Goal: Check status: Check status

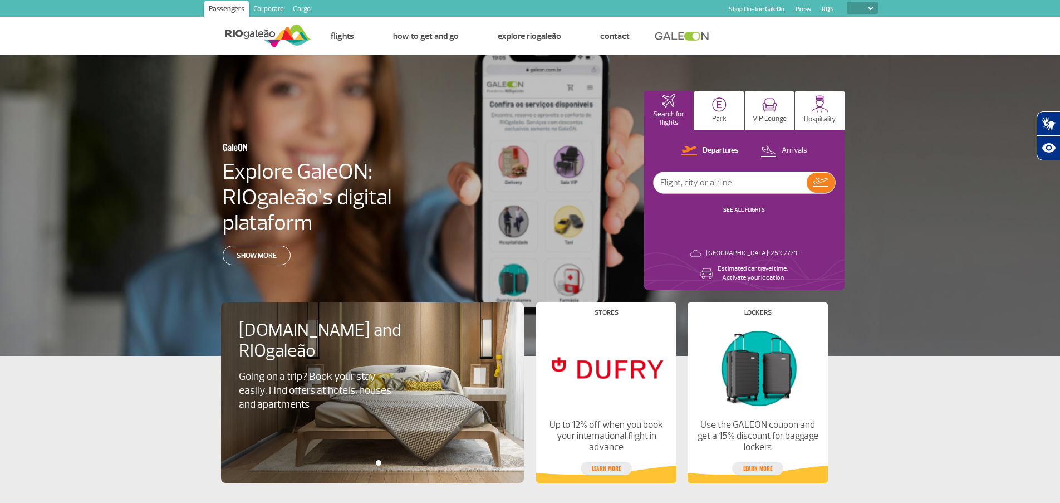
select select
click at [715, 150] on p "Departures" at bounding box center [721, 150] width 36 height 11
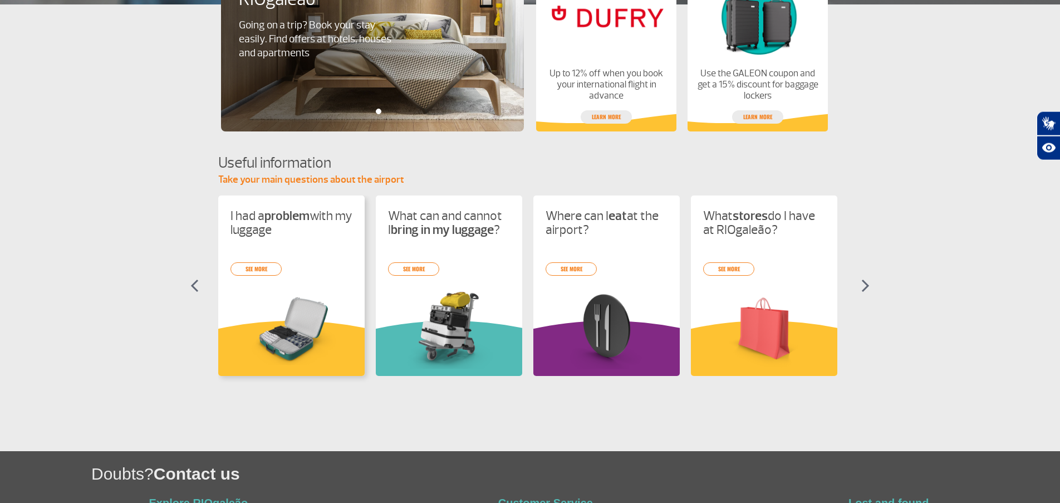
scroll to position [398, 0]
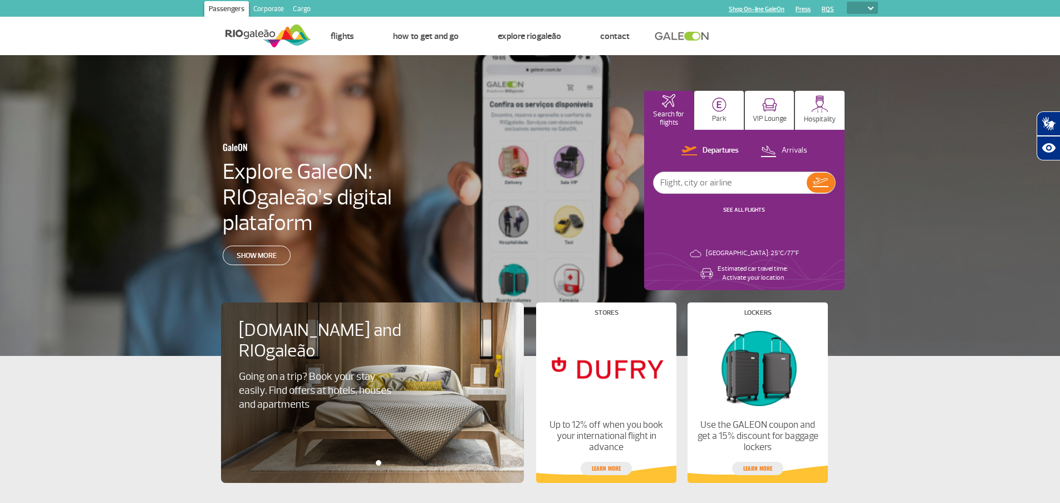
select select
click at [713, 151] on p "Departures" at bounding box center [721, 150] width 36 height 11
click at [781, 179] on input "text" at bounding box center [730, 182] width 153 height 21
click at [813, 189] on button at bounding box center [821, 183] width 28 height 20
